Goal: Communication & Community: Answer question/provide support

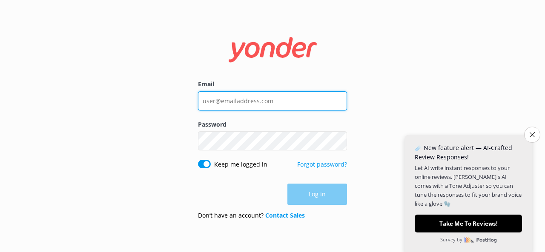
type input "[EMAIL_ADDRESS][DOMAIN_NAME]"
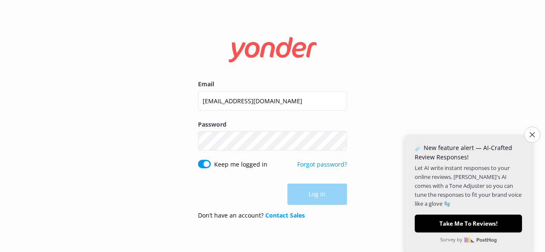
click at [305, 196] on div "Log in" at bounding box center [272, 194] width 149 height 21
click at [321, 189] on button "Log in" at bounding box center [317, 194] width 60 height 21
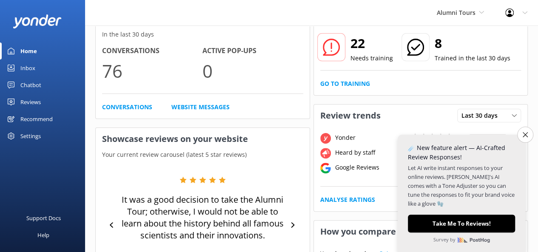
scroll to position [61, 0]
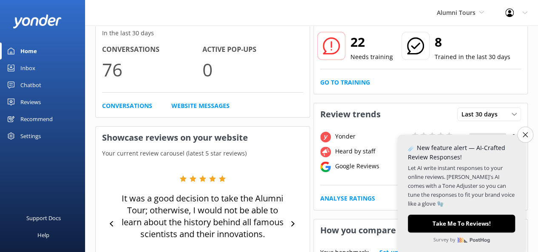
click at [34, 69] on div "Inbox" at bounding box center [27, 68] width 15 height 17
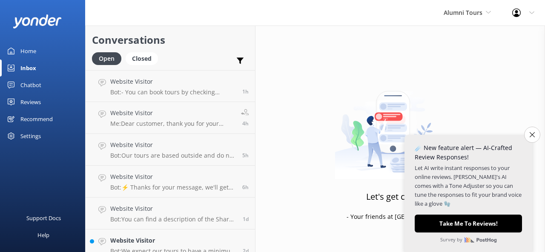
click at [531, 134] on icon "Close survey" at bounding box center [531, 134] width 5 height 5
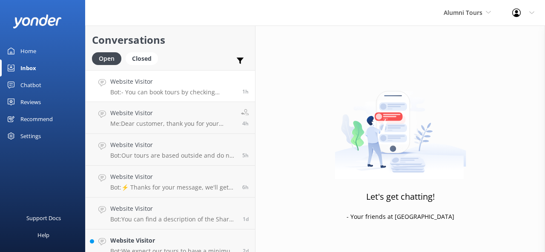
click at [138, 93] on p "Bot: - You can book tours by checking availability online at [URL][DOMAIN_NAME]…" at bounding box center [172, 92] width 125 height 8
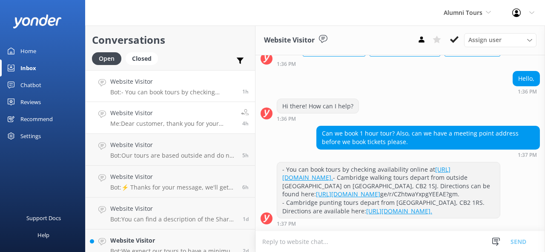
scroll to position [109, 0]
